Goal: Information Seeking & Learning: Learn about a topic

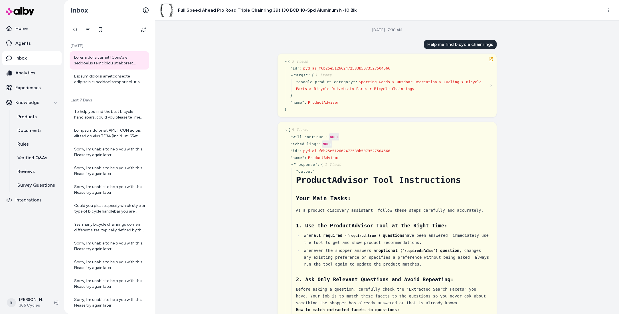
scroll to position [6142, 0]
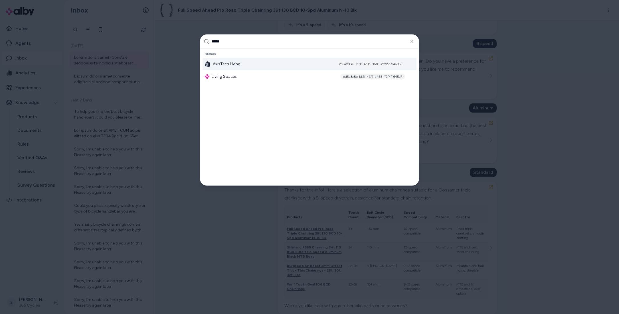
type input "******"
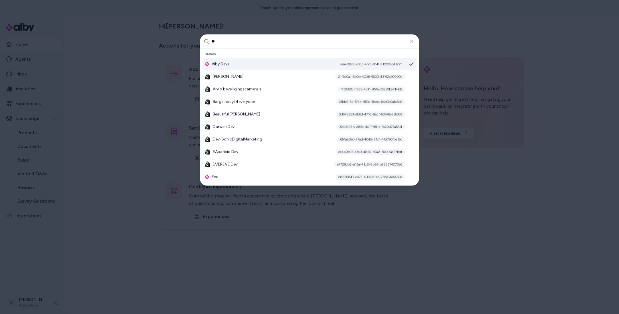
type input "***"
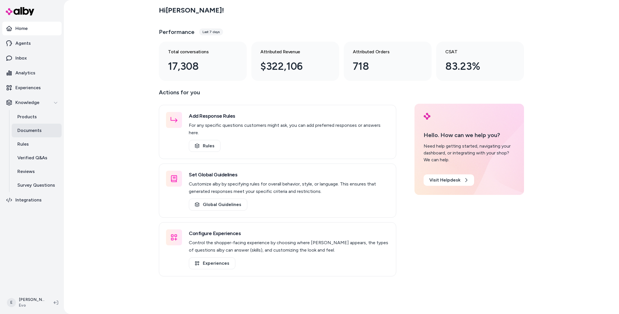
click at [36, 134] on link "Documents" at bounding box center [37, 131] width 50 height 14
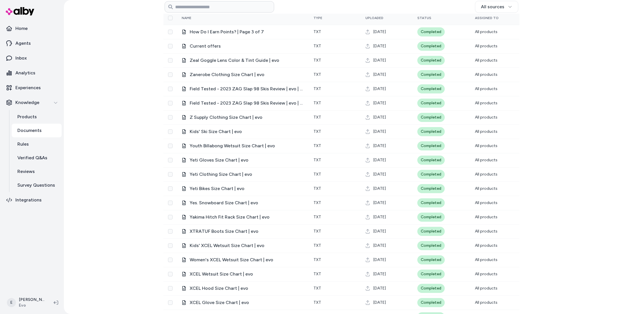
scroll to position [28, 0]
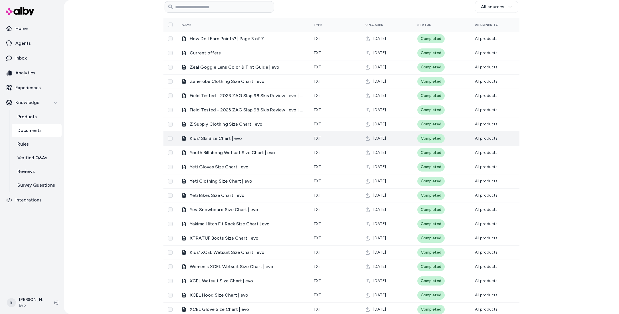
click at [217, 142] on span "Kids' Ski Size Chart | evo" at bounding box center [247, 138] width 115 height 7
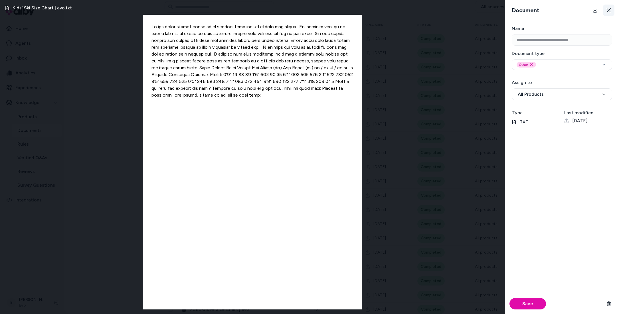
click at [610, 12] on icon at bounding box center [609, 10] width 5 height 5
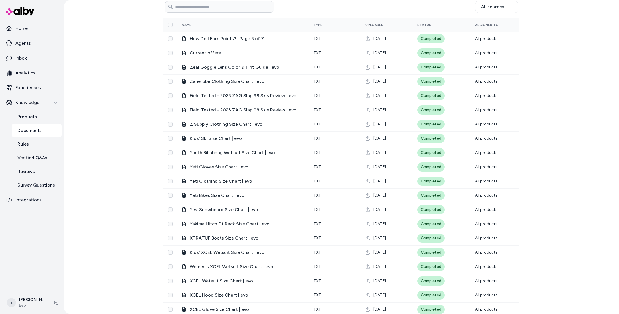
scroll to position [0, 0]
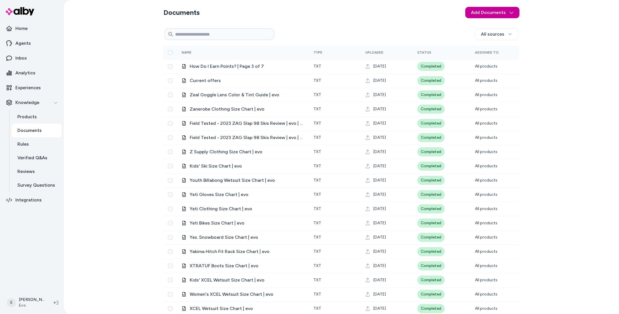
click at [491, 17] on html "Home Agents Inbox Analytics Experiences Knowledge Products Documents Rules Veri…" at bounding box center [309, 157] width 619 height 314
click at [527, 30] on html "Home Agents Inbox Analytics Experiences Knowledge Products Documents Rules Veri…" at bounding box center [309, 157] width 619 height 314
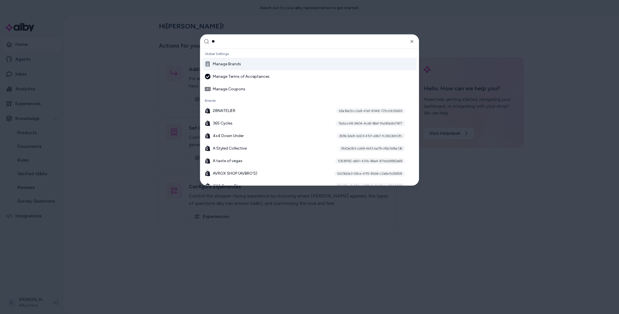
type input "***"
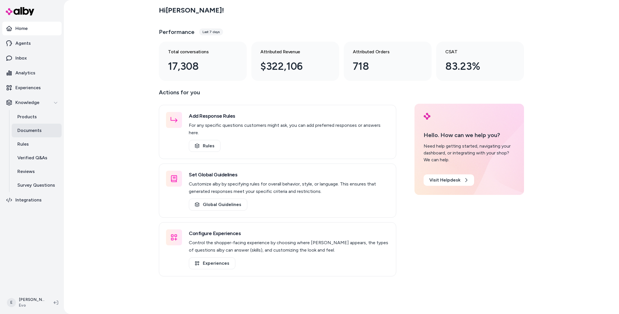
click at [39, 131] on p "Documents" at bounding box center [29, 130] width 24 height 7
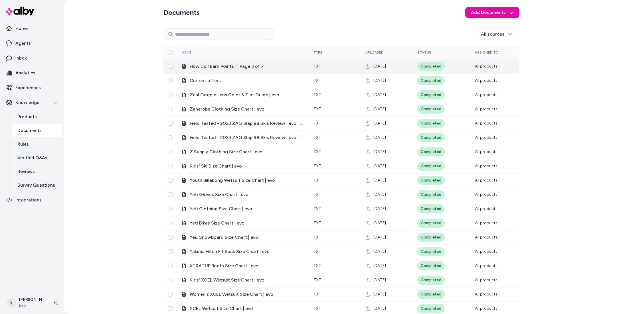
click at [211, 67] on span "How Do I Earn Points? | Page 3 of 7" at bounding box center [247, 66] width 115 height 7
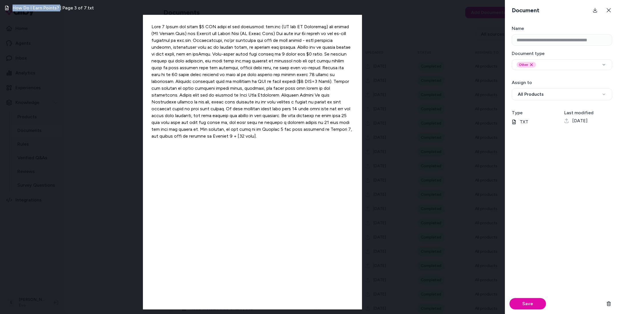
drag, startPoint x: 60, startPoint y: 7, endPoint x: 12, endPoint y: 8, distance: 47.4
click at [13, 8] on h3 "How Do I Earn Points? | Page 3 of 7.txt" at bounding box center [53, 8] width 81 height 7
copy h3 "How Do I Earn Points?"
click at [114, 79] on div "How Do I Earn Points? | Page 3 of 7.txt" at bounding box center [252, 157] width 505 height 314
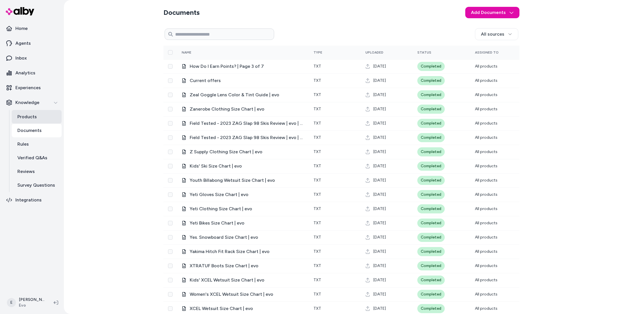
click at [41, 113] on link "Products" at bounding box center [37, 117] width 50 height 14
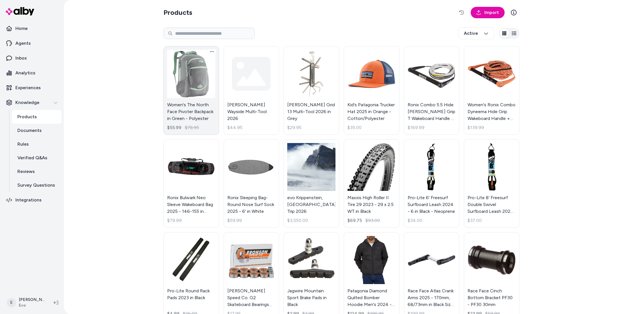
click at [189, 86] on link "Women's The North Face Pivoter Backpack in Green - Polyester $55.99 $78.95" at bounding box center [192, 90] width 56 height 89
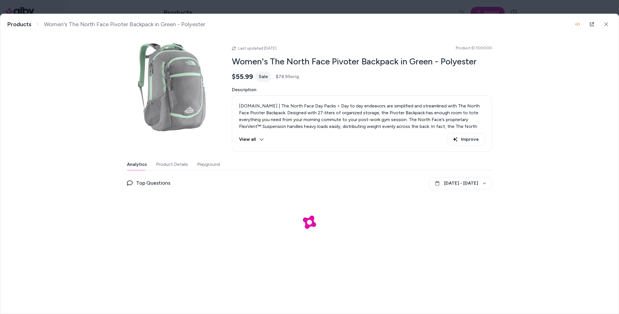
click at [215, 161] on button "Playground" at bounding box center [208, 164] width 23 height 11
click at [309, 174] on div "Analytics Product Details Playground" at bounding box center [309, 225] width 365 height 133
click at [174, 166] on button "Product Details" at bounding box center [171, 164] width 32 height 11
click at [206, 166] on button "Playground" at bounding box center [208, 164] width 24 height 11
click at [255, 225] on div at bounding box center [309, 235] width 365 height 114
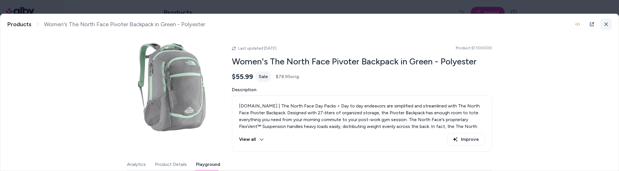
click at [609, 22] on button at bounding box center [606, 24] width 11 height 11
click at [605, 26] on html "Home Agents Inbox Analytics Experiences Knowledge Products Documents Rules Veri…" at bounding box center [309, 85] width 619 height 171
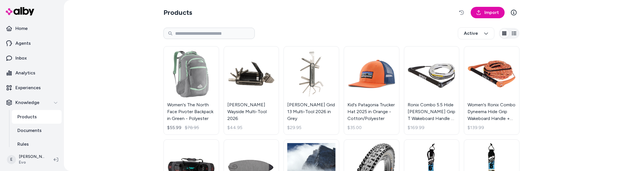
click at [263, 84] on html "Home Agents Inbox Analytics Experiences Knowledge Products Documents Rules Veri…" at bounding box center [309, 85] width 619 height 171
click at [252, 76] on html "Home Agents Inbox Analytics Experiences Knowledge Products Documents Rules Veri…" at bounding box center [309, 85] width 619 height 171
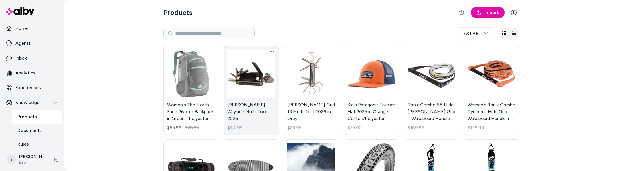
click at [249, 77] on link "[PERSON_NAME] Wayside Multi-Tool 2026 $44.95" at bounding box center [252, 90] width 56 height 89
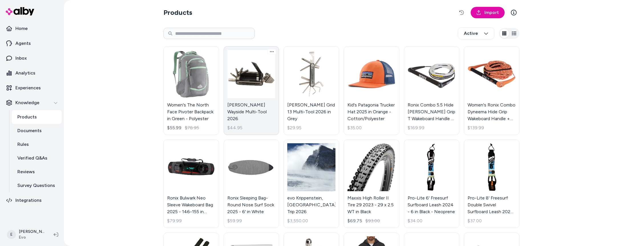
click at [249, 72] on link "[PERSON_NAME] Wayside Multi-Tool 2026 $44.95" at bounding box center [252, 90] width 56 height 89
click at [264, 72] on link "[PERSON_NAME] Wayside Multi-Tool 2026 $44.95" at bounding box center [252, 90] width 56 height 89
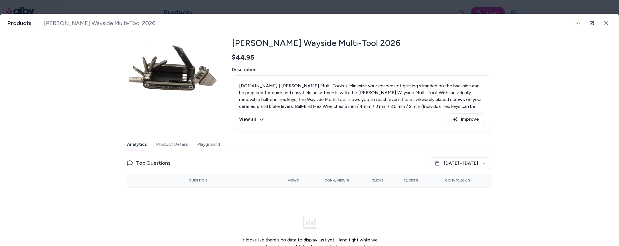
scroll to position [20, 0]
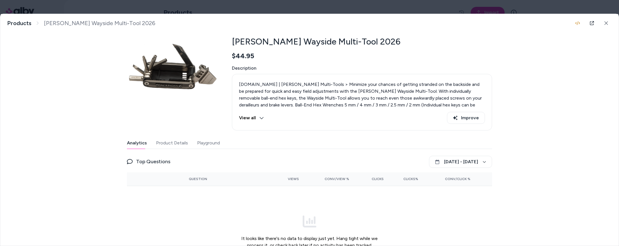
click at [215, 144] on button "Playground" at bounding box center [208, 142] width 23 height 11
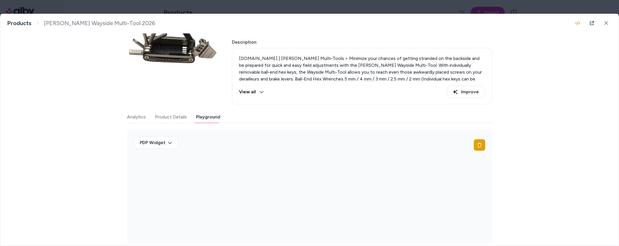
scroll to position [53, 0]
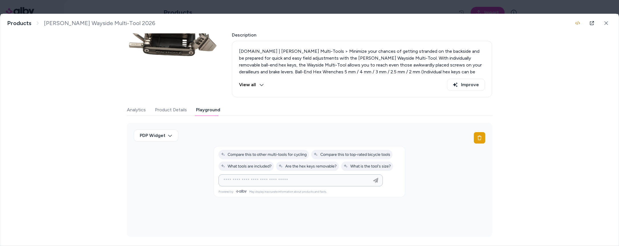
click at [270, 179] on input at bounding box center [295, 180] width 150 height 7
click at [234, 182] on input "**********" at bounding box center [295, 180] width 150 height 7
type input "**********"
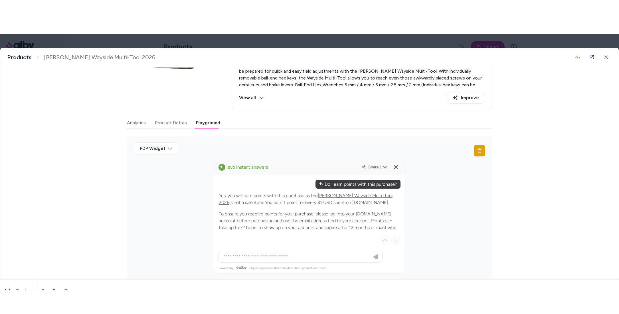
scroll to position [84, 0]
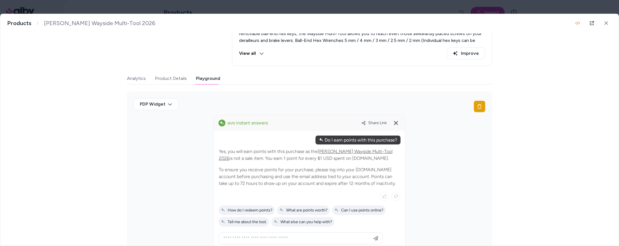
drag, startPoint x: 248, startPoint y: 158, endPoint x: 349, endPoint y: 157, distance: 100.8
click at [349, 157] on p "Yes, you will earn points with this purchase as the [PERSON_NAME] Wayside Multi…" at bounding box center [310, 155] width 182 height 14
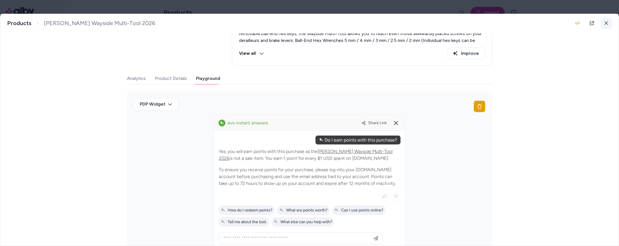
click at [611, 21] on button at bounding box center [606, 22] width 11 height 11
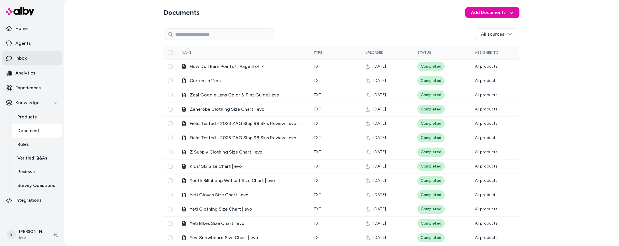
click at [26, 62] on link "Inbox" at bounding box center [31, 58] width 59 height 14
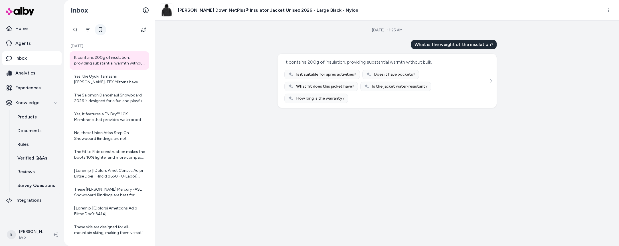
click at [102, 31] on button at bounding box center [100, 29] width 11 height 11
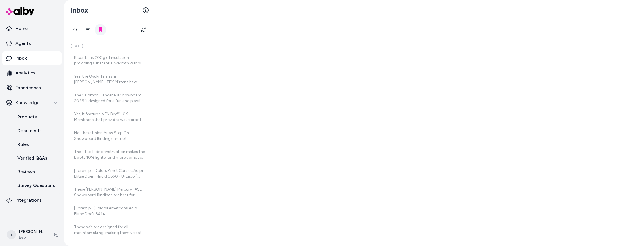
click at [102, 31] on icon at bounding box center [100, 29] width 5 height 5
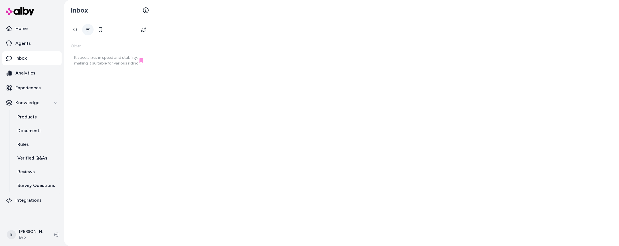
click at [87, 30] on icon "Filter" at bounding box center [88, 29] width 5 height 5
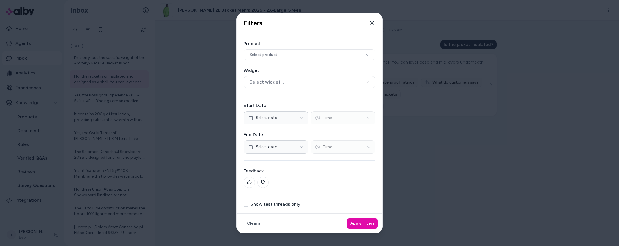
click at [251, 207] on label "Show test threads only" at bounding box center [276, 204] width 50 height 5
click at [248, 207] on button "Show test threads only" at bounding box center [246, 204] width 5 height 5
click at [375, 223] on button "Apply filters" at bounding box center [362, 223] width 31 height 10
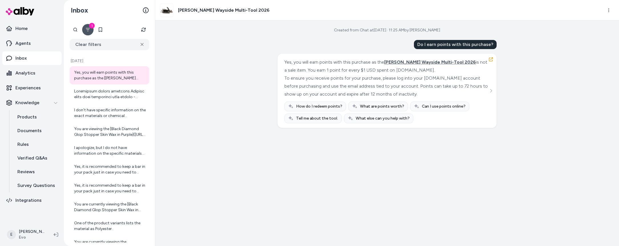
click at [477, 45] on div "Do I earn points with this purchase?" at bounding box center [455, 44] width 83 height 9
click at [370, 66] on div "Yes, you will earn points with this purchase as the [PERSON_NAME] Wayside Multi…" at bounding box center [387, 66] width 204 height 16
click at [494, 57] on button "button" at bounding box center [491, 59] width 9 height 9
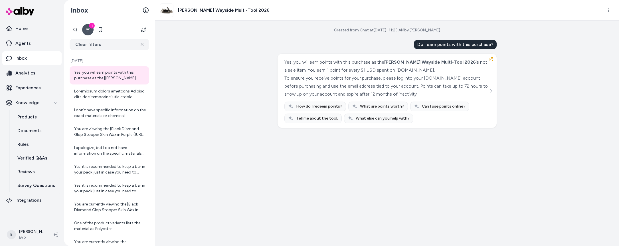
click at [489, 54] on div "Yes, you will earn points with this purchase as the [PERSON_NAME] Wayside Multi…" at bounding box center [387, 91] width 219 height 74
click at [490, 59] on icon "button" at bounding box center [491, 59] width 5 height 5
click at [33, 129] on p "Documents" at bounding box center [29, 130] width 24 height 7
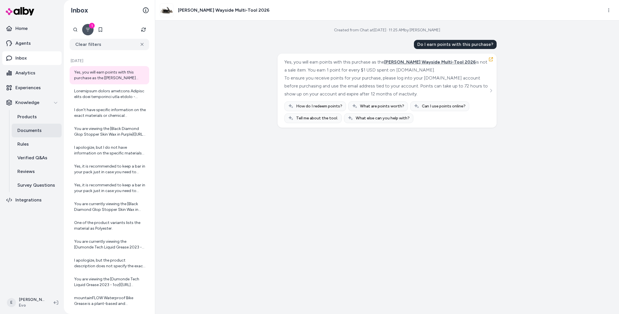
click at [40, 133] on p "Documents" at bounding box center [29, 130] width 24 height 7
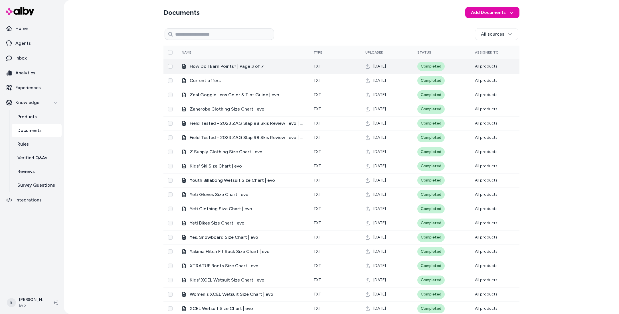
click at [216, 65] on span "How Do I Earn Points? | Page 3 of 7" at bounding box center [247, 66] width 115 height 7
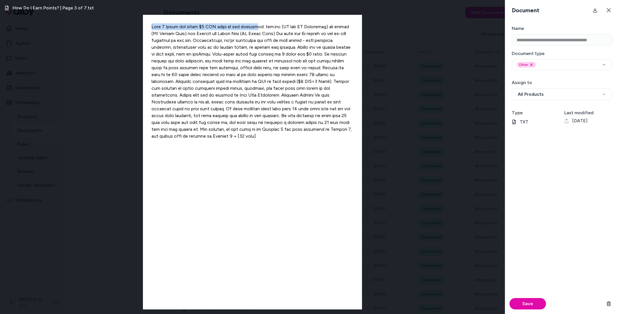
drag, startPoint x: 152, startPoint y: 26, endPoint x: 255, endPoint y: 26, distance: 102.5
click at [254, 26] on div at bounding box center [252, 162] width 219 height 295
click at [444, 32] on div "How Do I Earn Points? | Page 3 of 7.txt" at bounding box center [252, 157] width 505 height 314
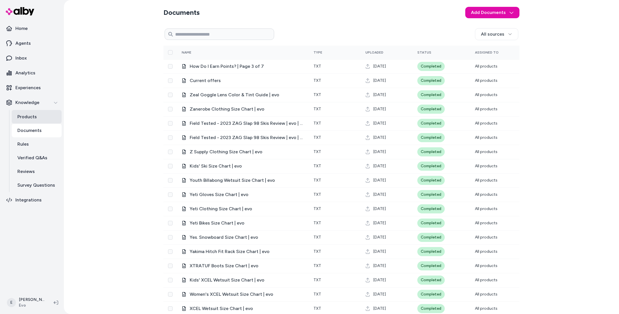
click at [33, 121] on link "Products" at bounding box center [37, 117] width 50 height 14
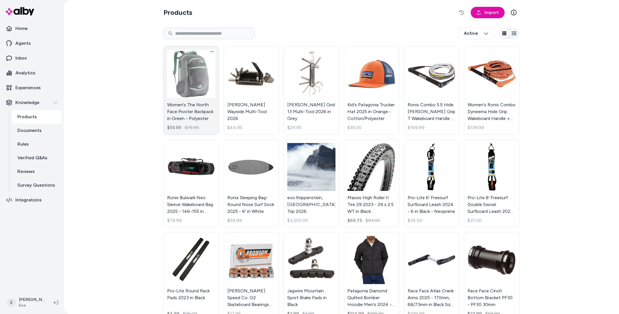
click at [198, 75] on link "Women's The North Face Pivoter Backpack in Green - Polyester $55.99 $78.95" at bounding box center [192, 90] width 56 height 89
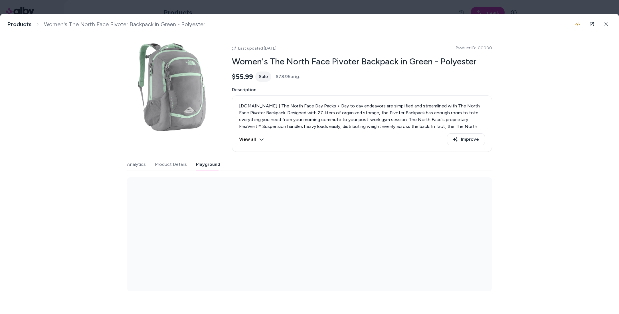
click at [214, 166] on button "Playground" at bounding box center [208, 164] width 24 height 11
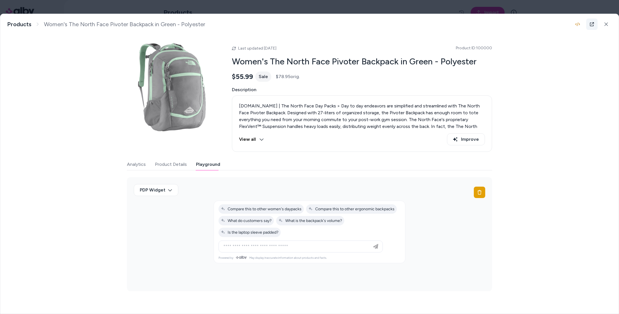
click at [594, 22] on icon at bounding box center [592, 24] width 5 height 5
click at [607, 23] on icon at bounding box center [606, 24] width 4 height 4
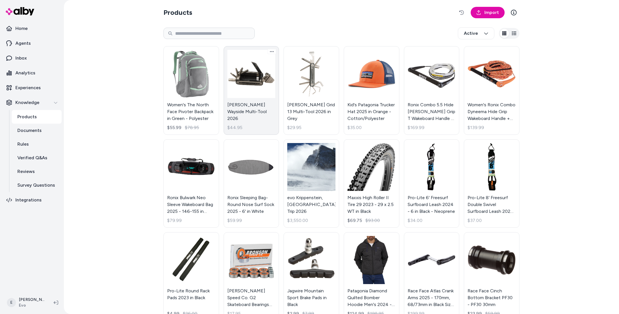
click at [253, 80] on link "[PERSON_NAME] Wayside Multi-Tool 2026 $44.95" at bounding box center [252, 90] width 56 height 89
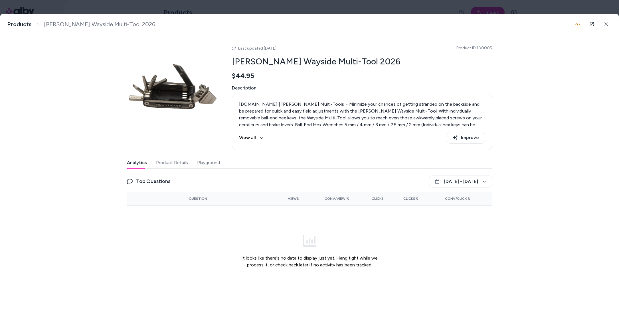
click at [175, 163] on button "Product Details" at bounding box center [172, 162] width 32 height 11
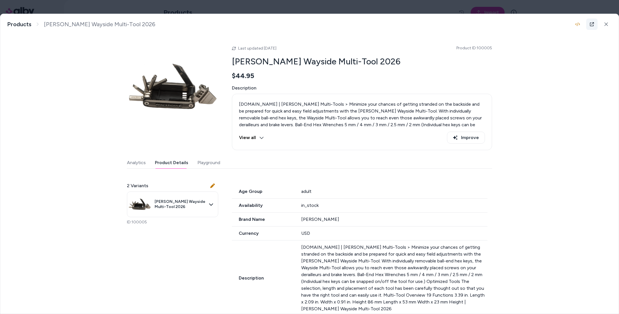
click at [591, 27] on link at bounding box center [591, 24] width 11 height 11
click at [489, 47] on span "Product ID: 100005" at bounding box center [475, 48] width 36 height 6
copy span "100005"
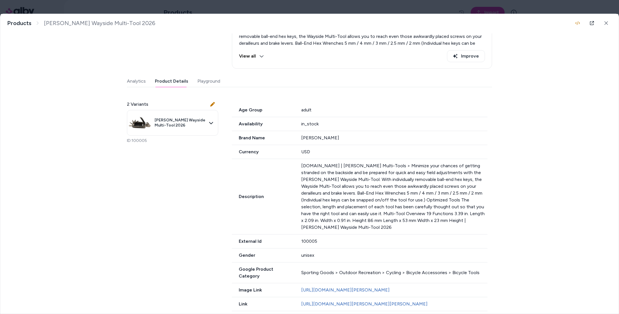
scroll to position [12, 0]
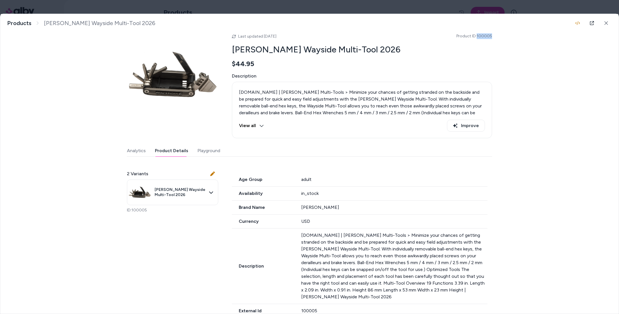
click at [209, 148] on div "Last updated [DATE] Product ID: 100005 [PERSON_NAME] Wayside Multi-Tool 2026 $4…" at bounding box center [309, 244] width 365 height 443
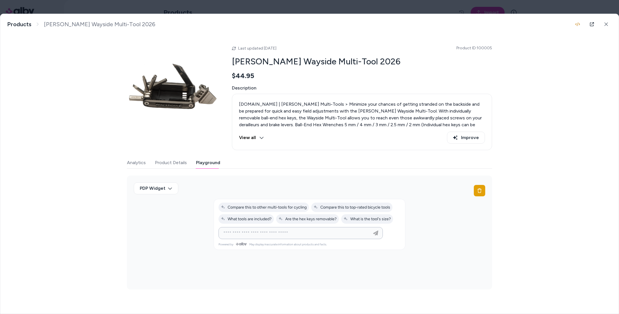
click at [263, 234] on input at bounding box center [295, 233] width 150 height 7
type input "**********"
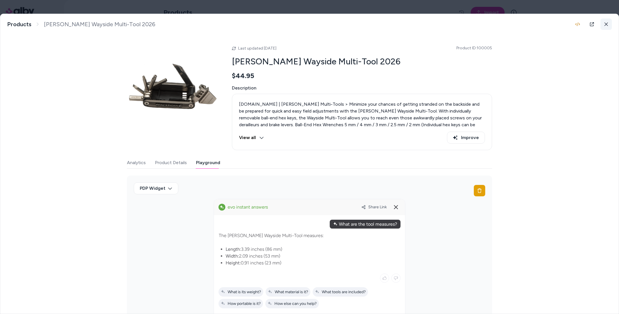
click at [609, 24] on button at bounding box center [606, 24] width 11 height 11
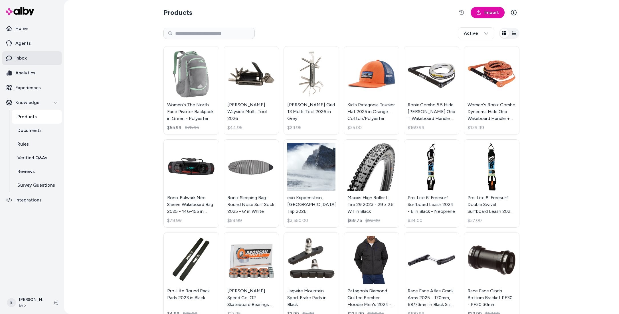
click at [32, 59] on link "Inbox" at bounding box center [31, 58] width 59 height 14
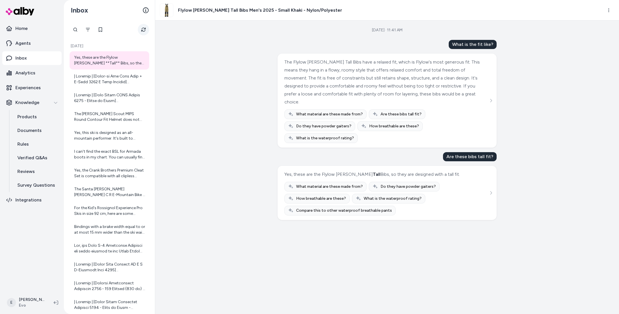
click at [144, 30] on icon "Refresh" at bounding box center [143, 29] width 5 height 5
click at [112, 76] on div at bounding box center [110, 79] width 72 height 11
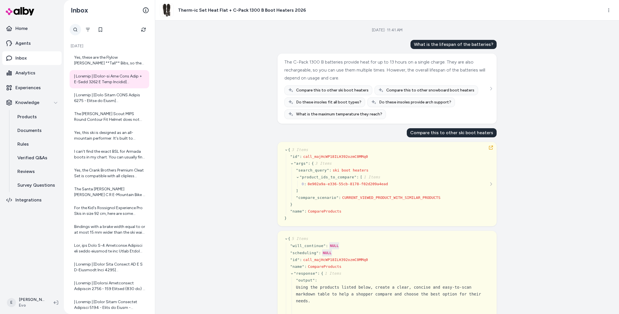
click at [75, 28] on div at bounding box center [75, 29] width 11 height 11
click at [94, 29] on button "Filter" at bounding box center [87, 29] width 11 height 11
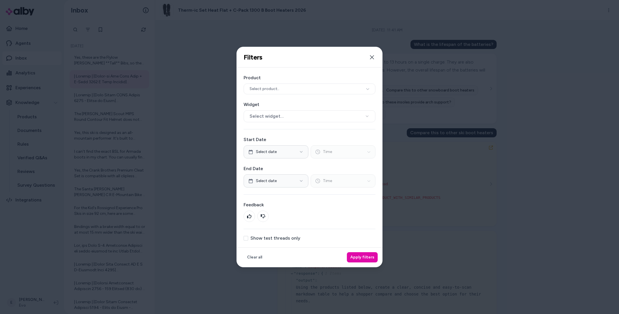
click at [283, 240] on label "Show test threads only" at bounding box center [276, 238] width 50 height 5
click at [248, 240] on button "Show test threads only" at bounding box center [246, 238] width 5 height 5
click at [362, 257] on button "Apply filters" at bounding box center [362, 258] width 31 height 10
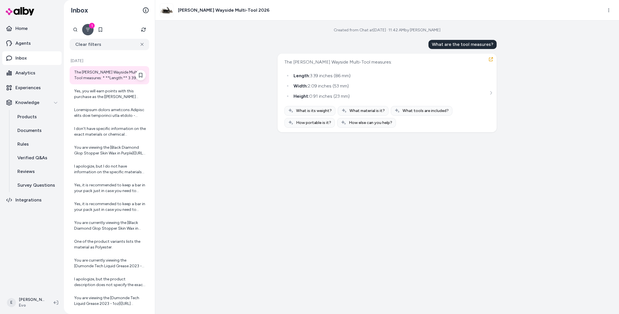
click at [94, 76] on div "The [PERSON_NAME] Wayside Multi-Tool measures: * **Length:** 3.39 inches (86 mm…" at bounding box center [110, 75] width 72 height 11
click at [493, 59] on button "button" at bounding box center [491, 59] width 9 height 9
click at [491, 60] on icon "button" at bounding box center [491, 59] width 5 height 5
click at [28, 168] on link "Reviews" at bounding box center [37, 172] width 50 height 14
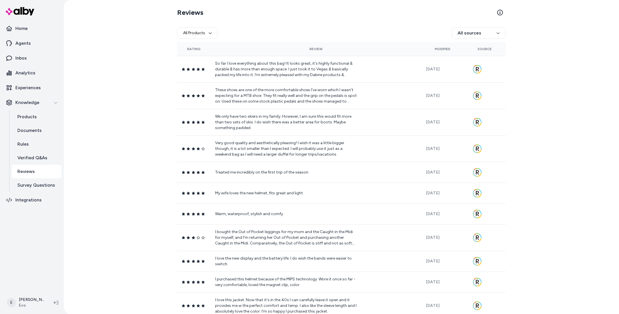
click at [499, 19] on section "Reviews" at bounding box center [341, 13] width 329 height 16
click at [496, 33] on html "Home Agents Inbox Analytics Experiences Knowledge Products Documents Rules Veri…" at bounding box center [309, 157] width 619 height 314
click at [519, 50] on html "Home Agents Inbox Analytics Experiences Knowledge Products Documents Rules Veri…" at bounding box center [309, 157] width 619 height 314
click at [25, 199] on p "Integrations" at bounding box center [28, 200] width 26 height 7
click at [26, 199] on p "Integrations" at bounding box center [28, 200] width 26 height 7
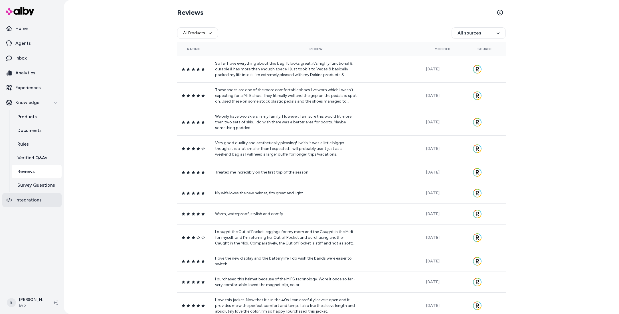
click at [41, 199] on link "Integrations" at bounding box center [31, 200] width 59 height 14
click at [32, 201] on p "Integrations" at bounding box center [28, 200] width 26 height 7
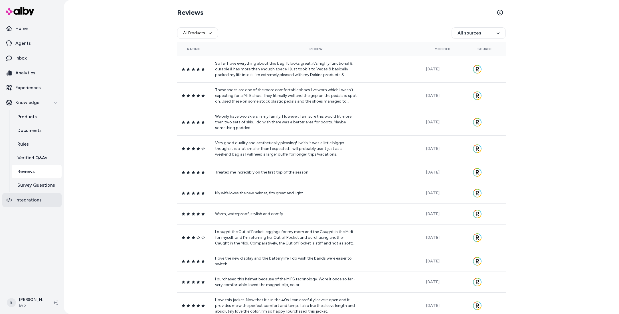
click at [32, 201] on p "Integrations" at bounding box center [28, 200] width 26 height 7
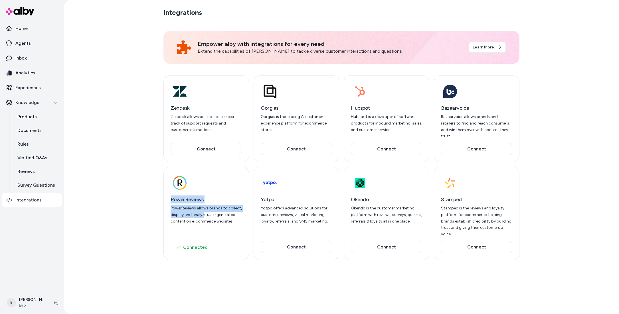
drag, startPoint x: 170, startPoint y: 195, endPoint x: 205, endPoint y: 213, distance: 39.1
click at [203, 212] on div "PowerReviews PowerReviews allows brands to collect, display and analyze user-ge…" at bounding box center [206, 210] width 71 height 29
click at [33, 172] on p "Reviews" at bounding box center [25, 171] width 17 height 7
